Goal: Task Accomplishment & Management: Use online tool/utility

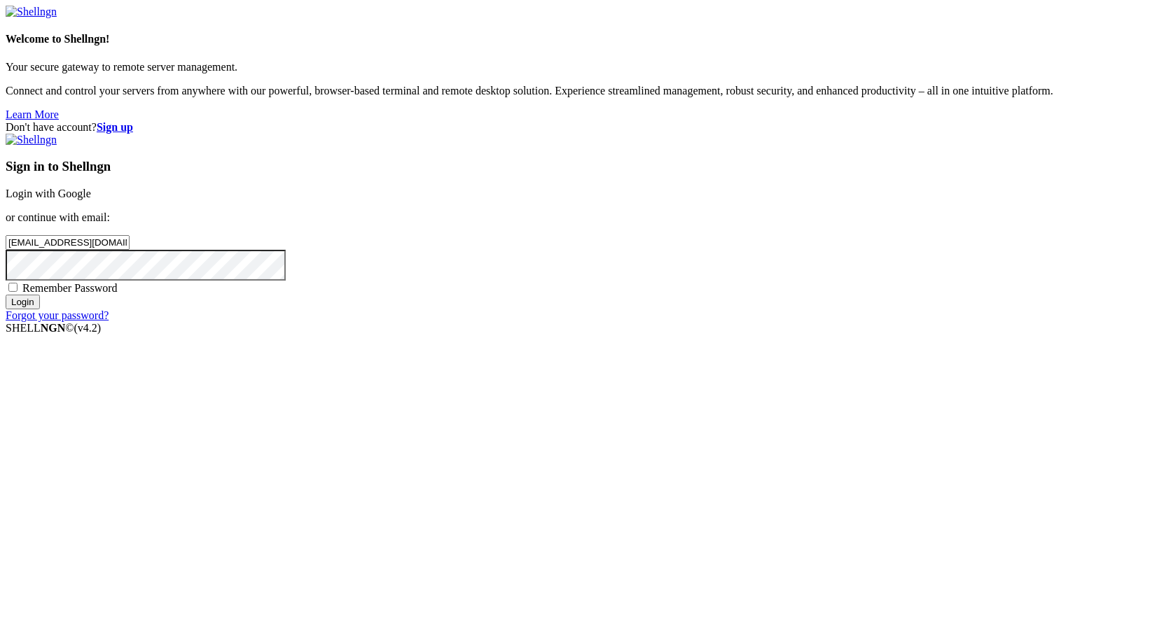
click at [40, 310] on input "Login" at bounding box center [23, 302] width 34 height 15
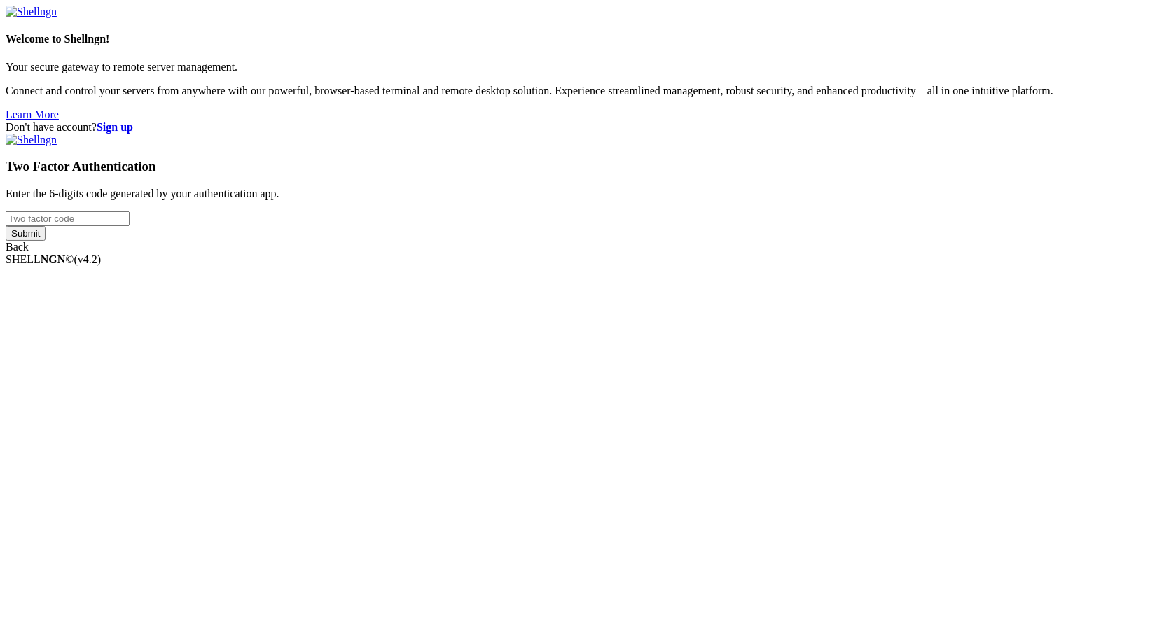
click at [130, 226] on input "number" at bounding box center [68, 218] width 124 height 15
type input "027134"
click at [6, 226] on input "Submit" at bounding box center [26, 233] width 40 height 15
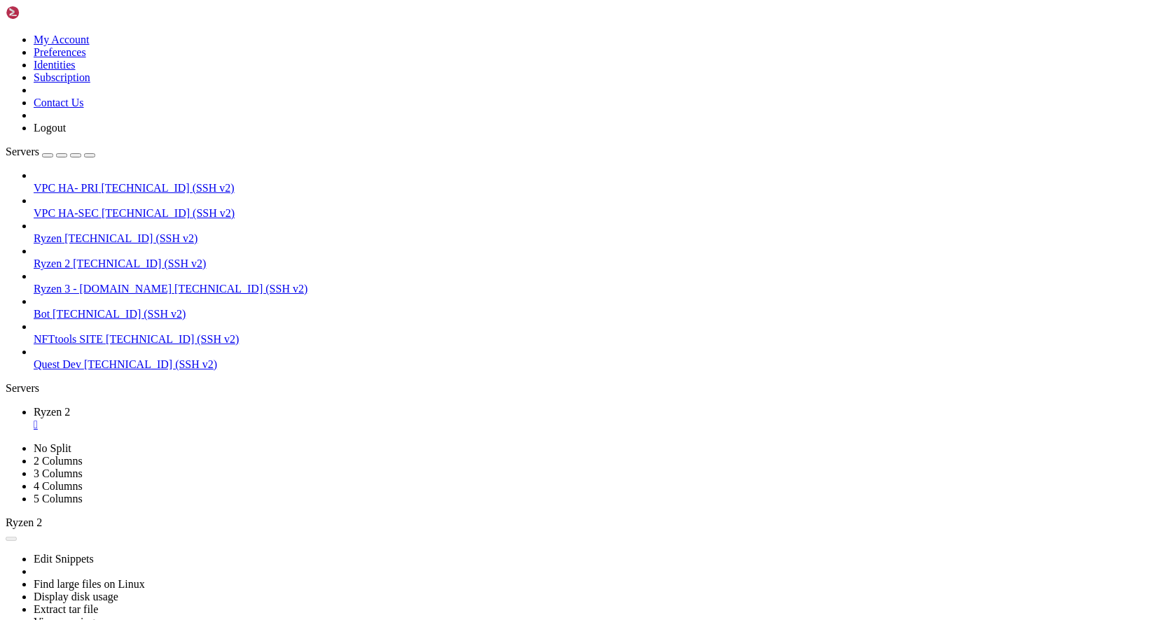
scroll to position [4781529, 0]
click at [62, 232] on span "Ryzen" at bounding box center [48, 238] width 28 height 12
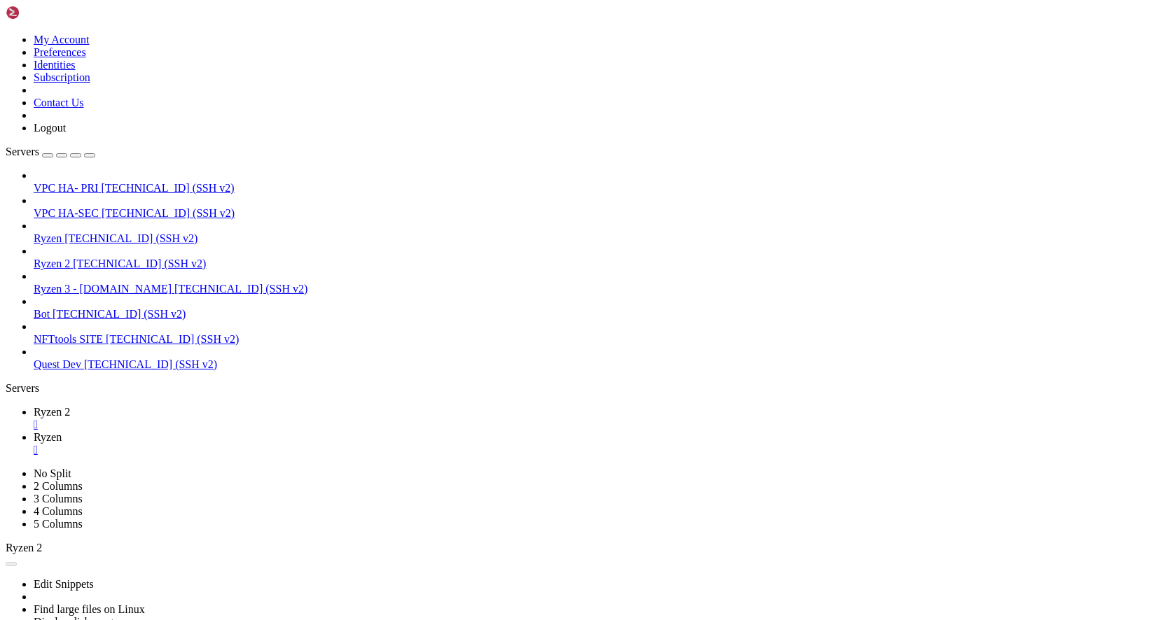
scroll to position [0, 0]
click at [70, 258] on span "Ryzen 2" at bounding box center [52, 264] width 36 height 12
drag, startPoint x: 321, startPoint y: 13, endPoint x: 310, endPoint y: 14, distance: 10.6
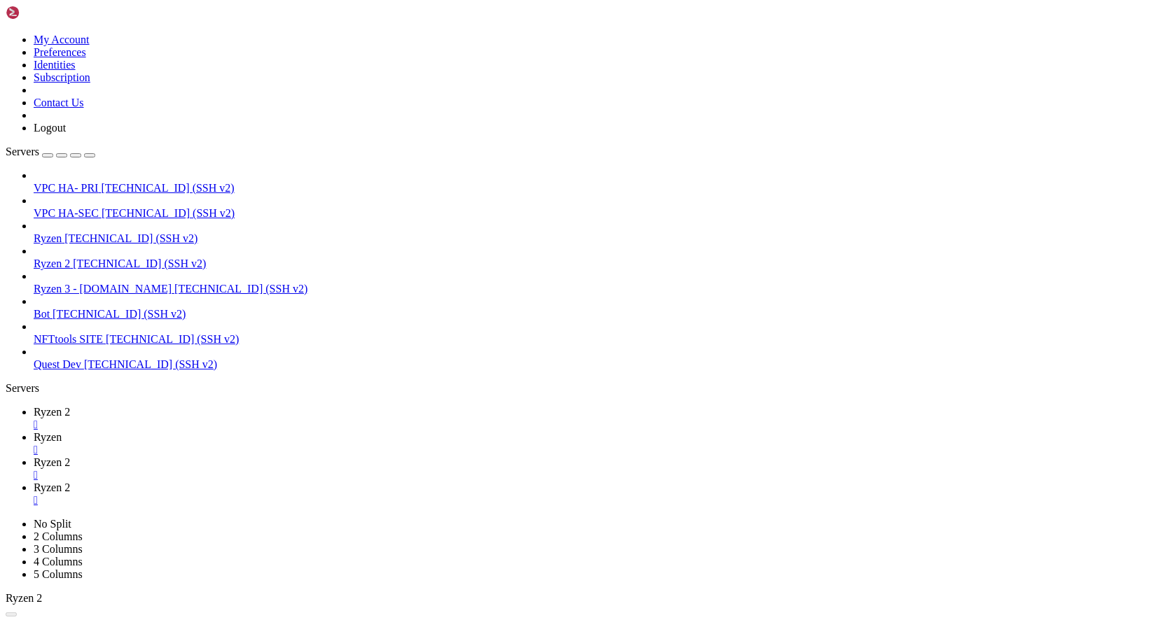
click at [321, 444] on div "" at bounding box center [596, 450] width 1125 height 13
click at [249, 419] on div "" at bounding box center [596, 425] width 1125 height 13
click at [70, 431] on span "Ryzen 2" at bounding box center [52, 437] width 36 height 12
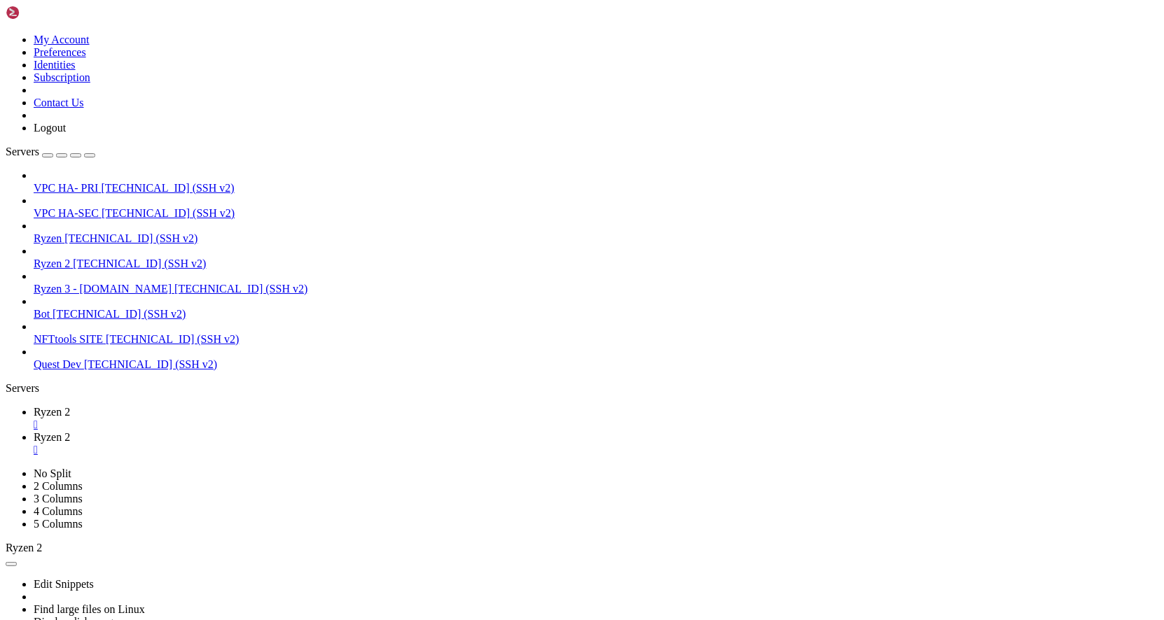
type input "/root/runner"
click at [70, 406] on span "Ryzen 2" at bounding box center [52, 412] width 36 height 12
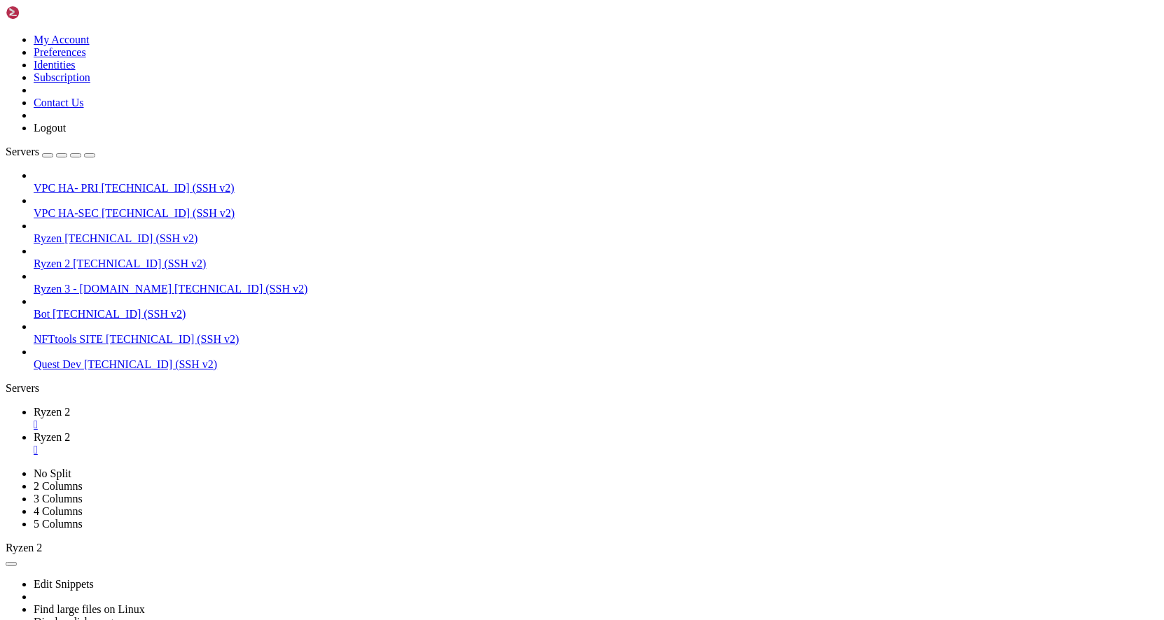
click at [303, 431] on link "Ryzen 2 " at bounding box center [596, 443] width 1125 height 25
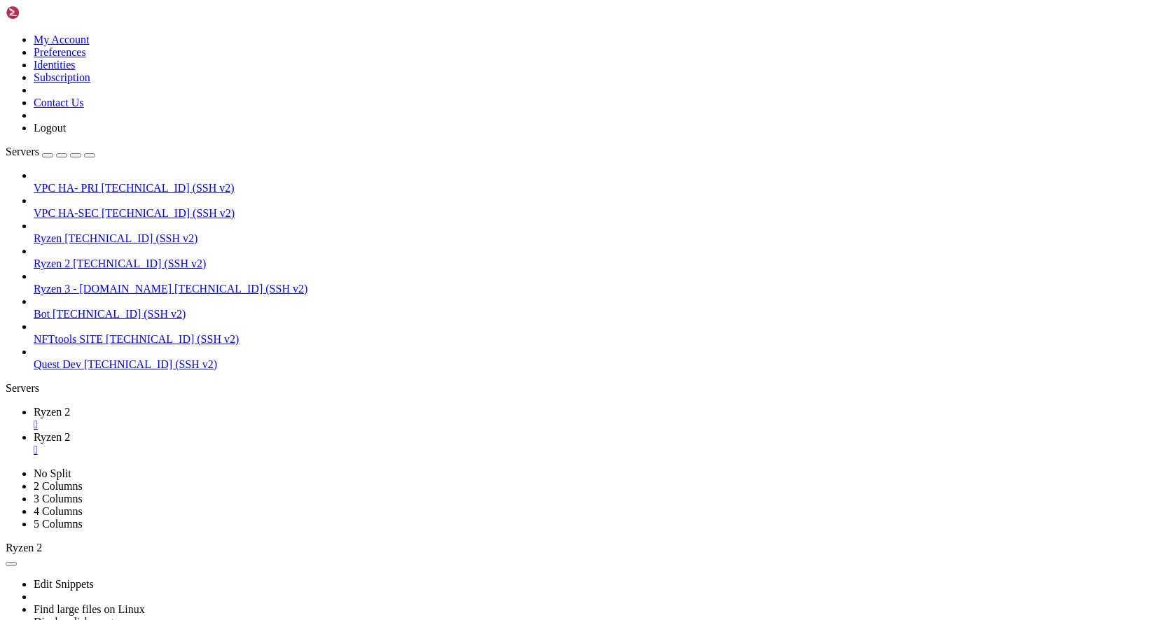
scroll to position [747, 0]
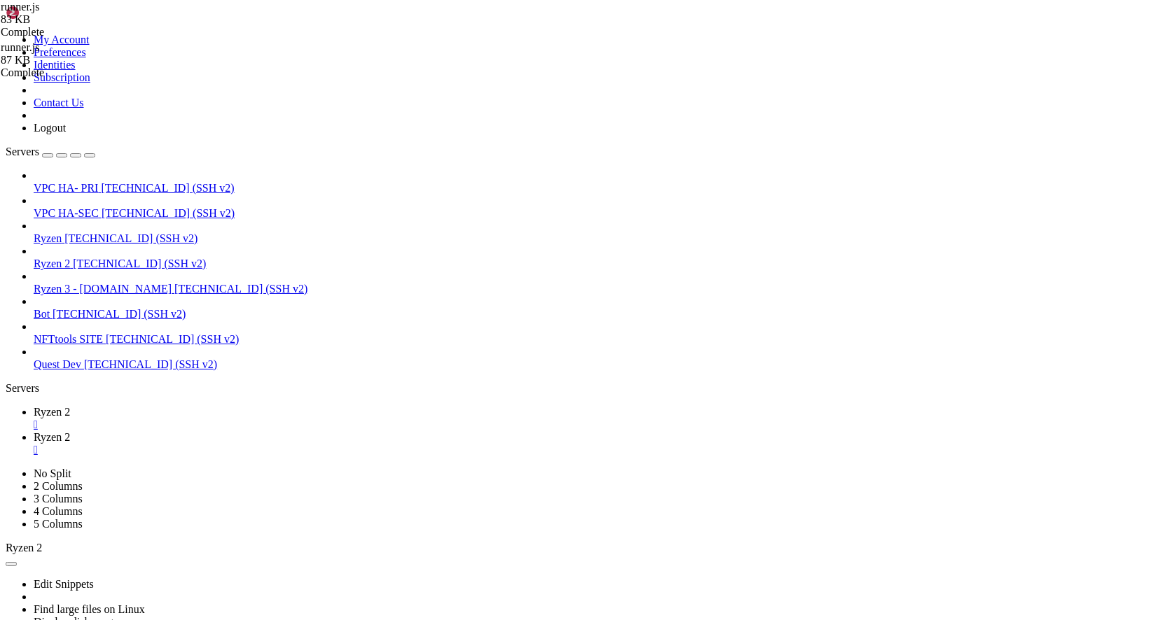
click at [70, 406] on span "Ryzen 2" at bounding box center [52, 412] width 36 height 12
click at [116, 232] on span "[TECHNICAL_ID] (SSH v2)" at bounding box center [130, 238] width 133 height 12
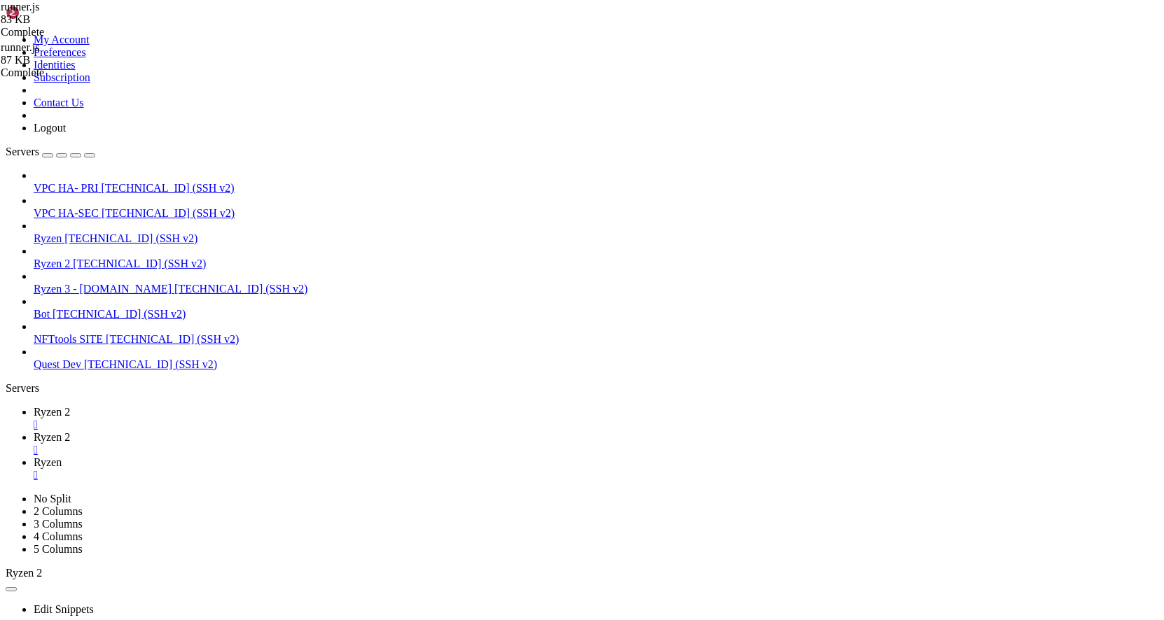
scroll to position [14547, 0]
click at [174, 283] on span "[TECHNICAL_ID] (SSH v2)" at bounding box center [240, 289] width 133 height 12
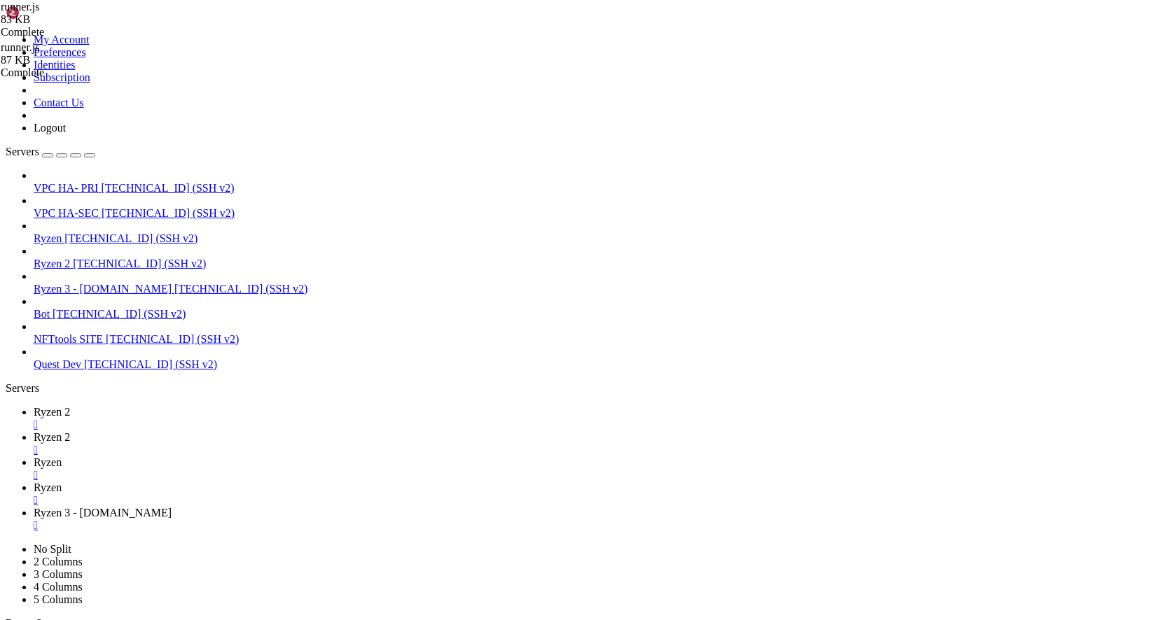
type input "/root"
click at [62, 482] on span "Ryzen" at bounding box center [48, 488] width 28 height 12
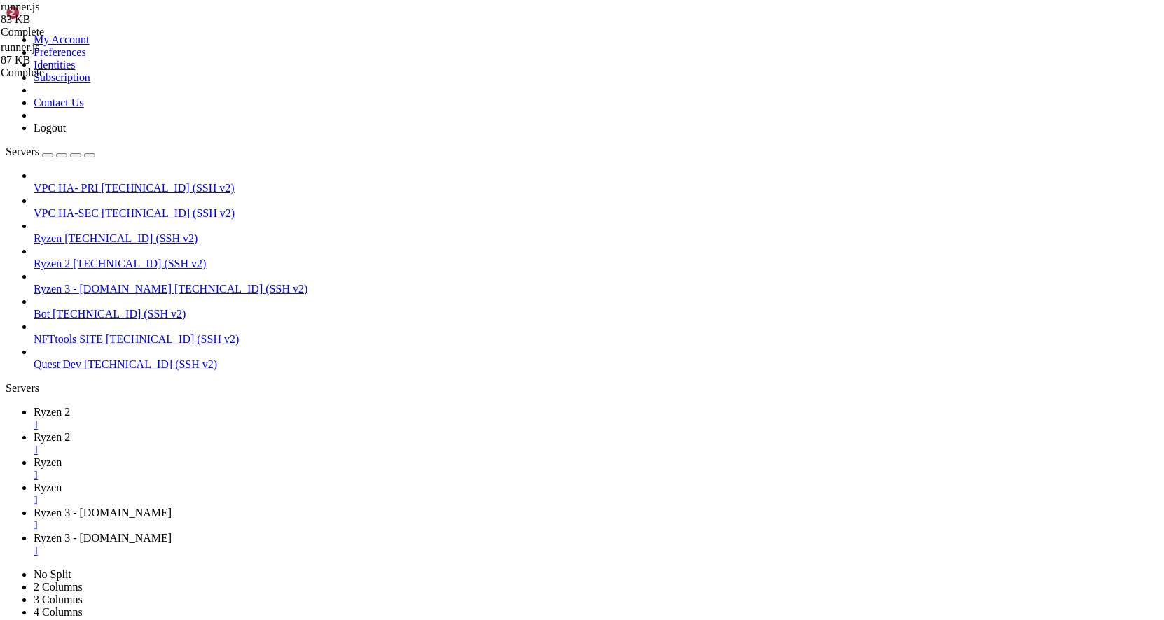
type input "/root"
type input "/root/runner"
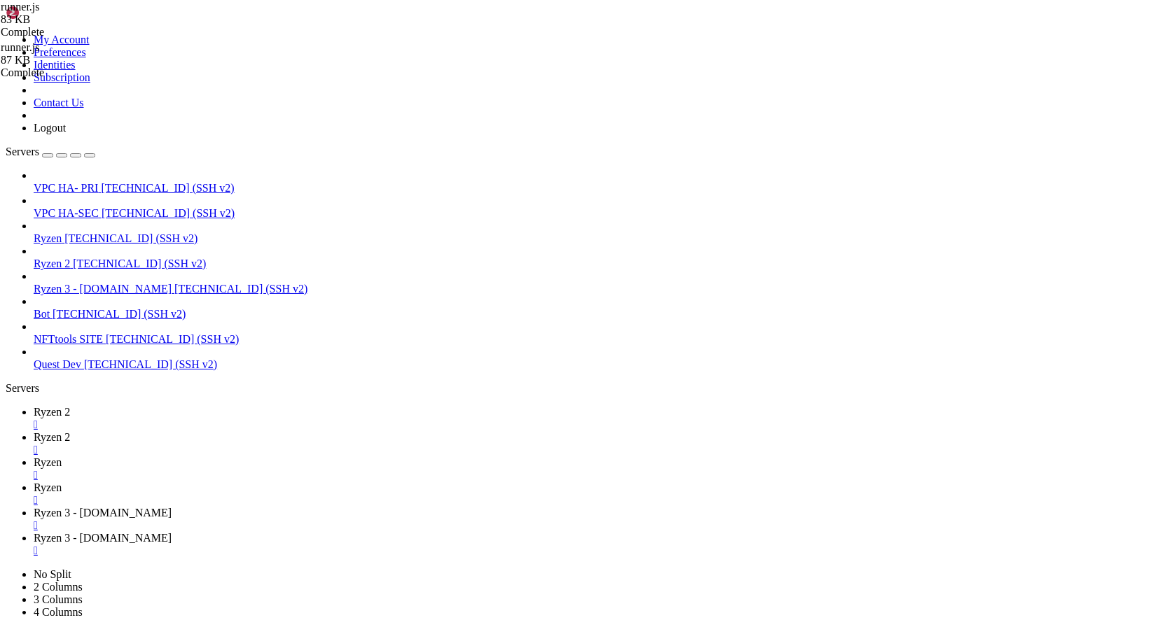
scroll to position [16818, 0]
click at [172, 532] on span "Ryzen 3 - [DOMAIN_NAME]" at bounding box center [103, 538] width 138 height 12
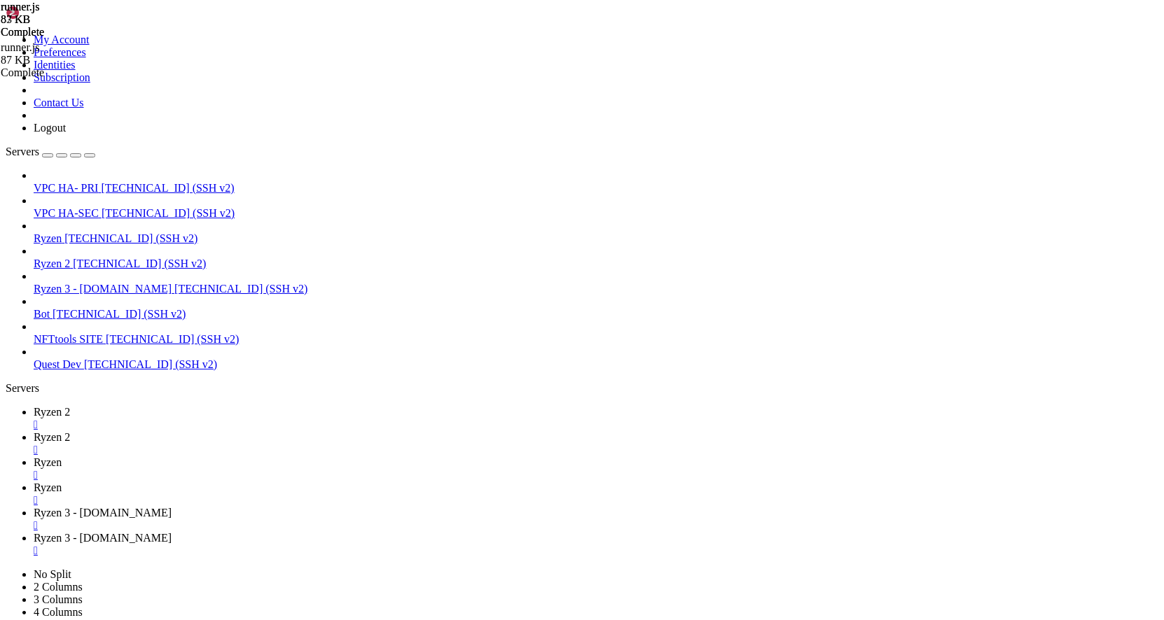
type input "/root/runner"
click at [34, 457] on icon at bounding box center [34, 463] width 0 height 12
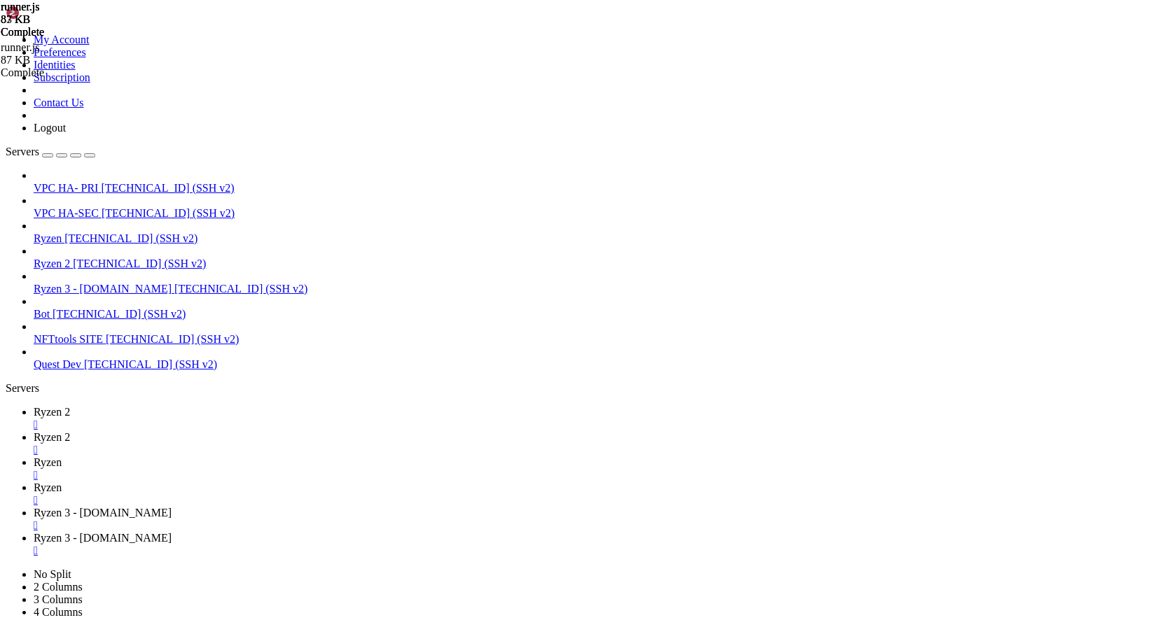
click at [62, 457] on span "Ryzen" at bounding box center [48, 463] width 28 height 12
click at [172, 507] on span "Ryzen 3 - [DOMAIN_NAME]" at bounding box center [103, 513] width 138 height 12
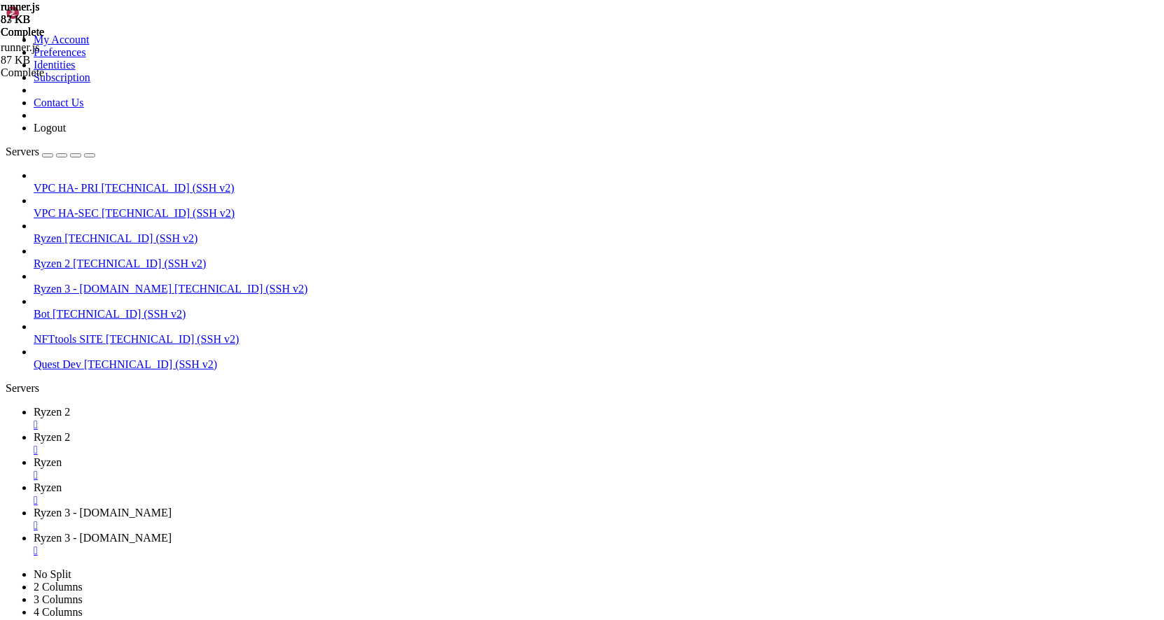
click at [62, 482] on span "Ryzen" at bounding box center [48, 488] width 28 height 12
click at [62, 457] on span "Ryzen" at bounding box center [48, 463] width 28 height 12
click at [172, 507] on span "Ryzen 3 - [DOMAIN_NAME]" at bounding box center [103, 513] width 138 height 12
click at [62, 457] on span "Ryzen" at bounding box center [48, 463] width 28 height 12
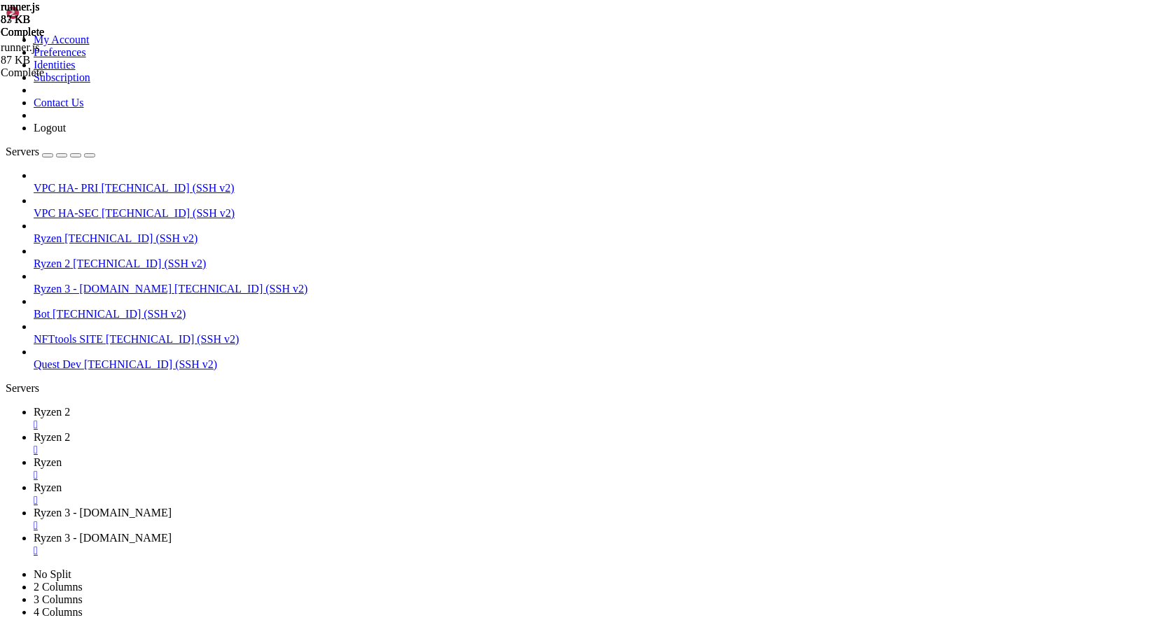
click at [172, 507] on span "Ryzen 3 - [DOMAIN_NAME]" at bounding box center [103, 513] width 138 height 12
click at [62, 457] on span "Ryzen" at bounding box center [48, 463] width 28 height 12
click at [70, 406] on span "Ryzen 2" at bounding box center [52, 412] width 36 height 12
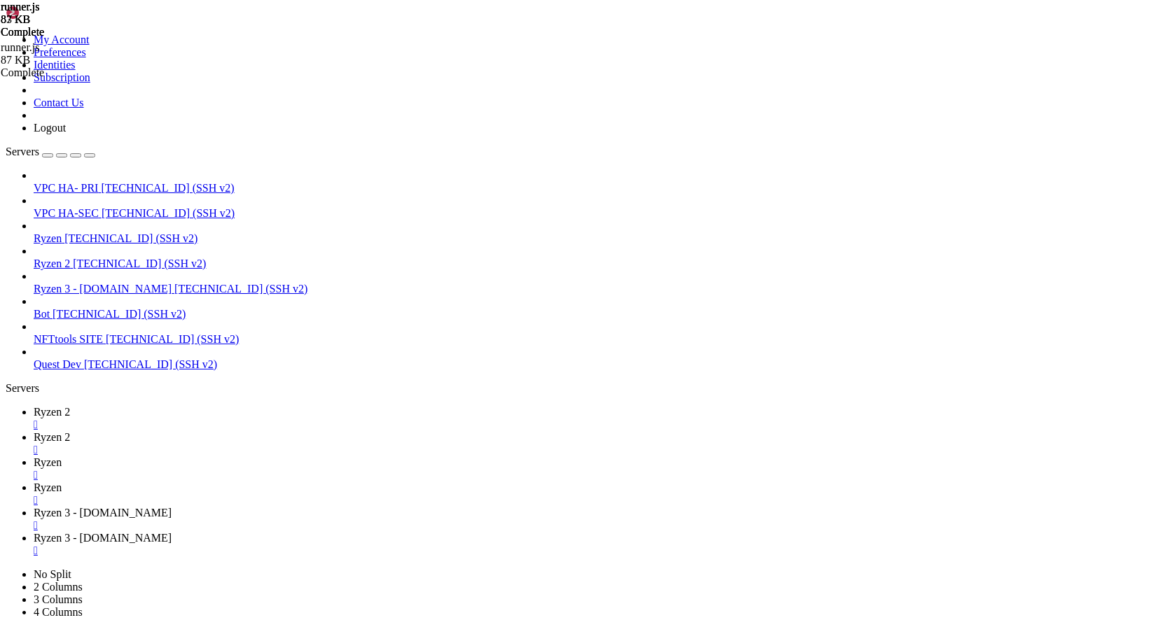
scroll to position [25424, 0]
drag, startPoint x: 11, startPoint y: 943, endPoint x: 370, endPoint y: 1183, distance: 432.7
